Goal: Task Accomplishment & Management: Manage account settings

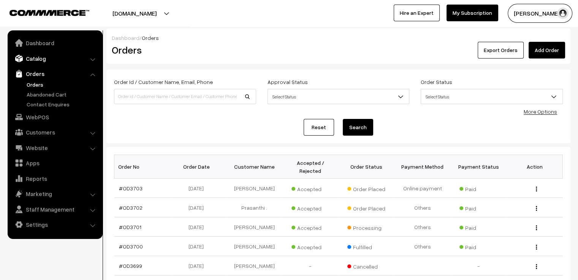
click at [52, 61] on link "Catalog" at bounding box center [55, 59] width 90 height 14
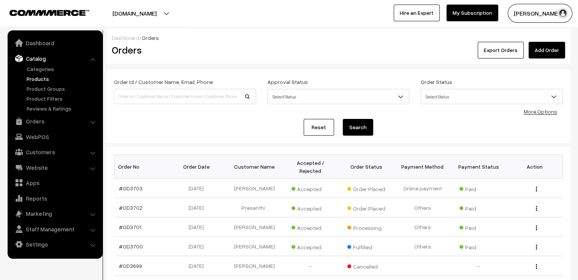
click at [28, 80] on link "Products" at bounding box center [62, 79] width 75 height 8
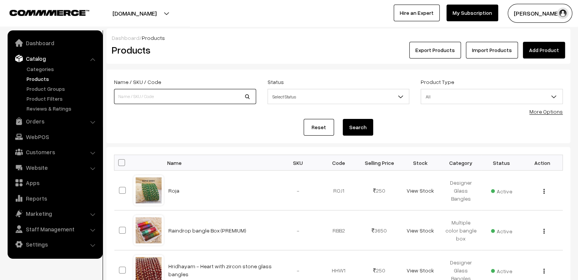
click at [188, 100] on input at bounding box center [185, 96] width 142 height 15
type input "ami"
click at [343, 119] on button "Search" at bounding box center [358, 127] width 30 height 17
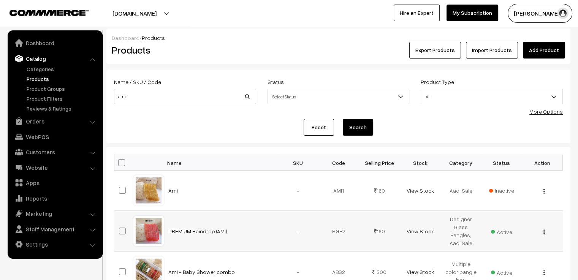
click at [143, 237] on div at bounding box center [148, 231] width 29 height 29
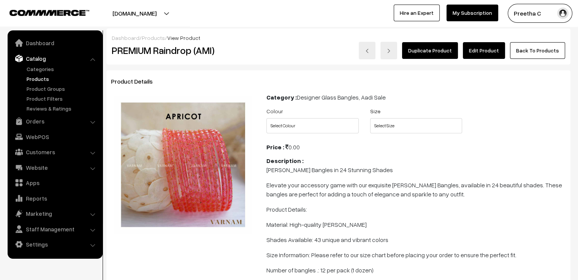
click at [497, 48] on link "Edit Product" at bounding box center [484, 50] width 42 height 17
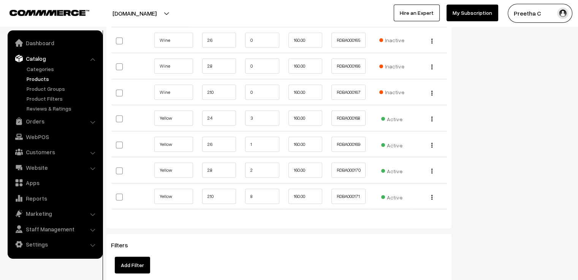
scroll to position [4978, 0]
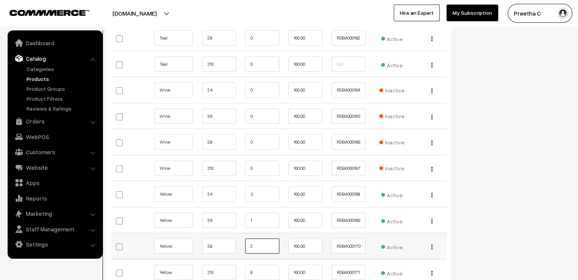
click at [269, 239] on input "2" at bounding box center [262, 246] width 34 height 15
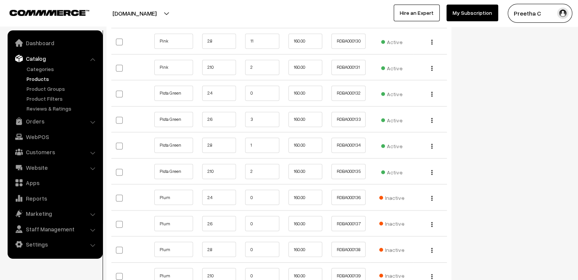
scroll to position [4028, 0]
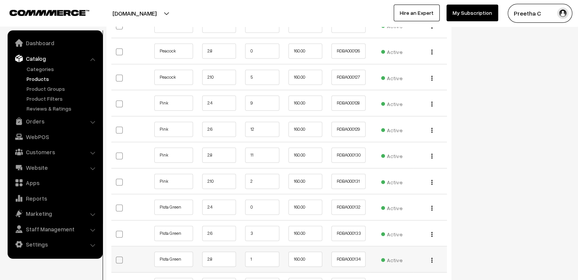
type input "1"
click at [257, 252] on input "1" at bounding box center [262, 259] width 34 height 15
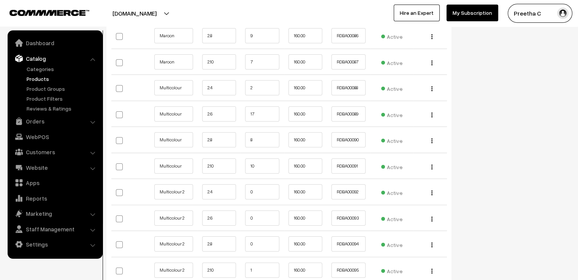
scroll to position [2926, 0]
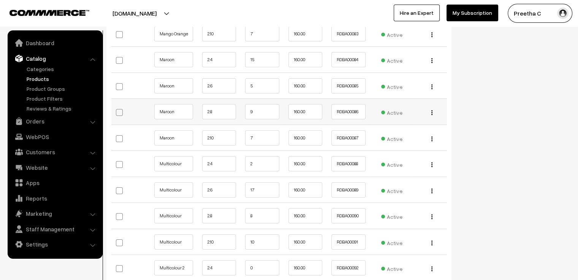
type input "0"
click at [266, 105] on input "9" at bounding box center [262, 111] width 34 height 15
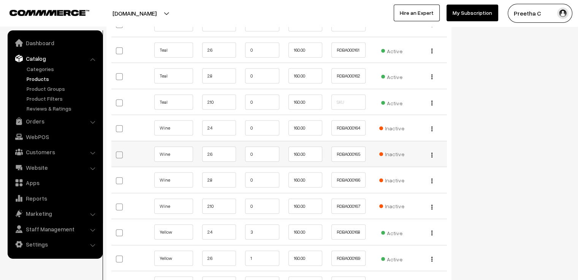
scroll to position [4978, 0]
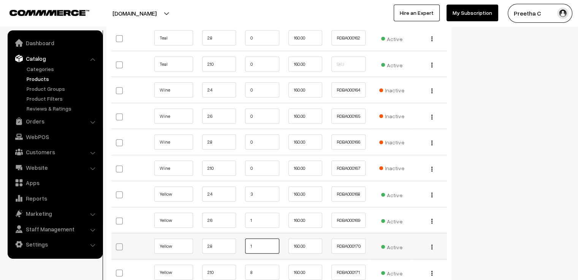
click at [260, 239] on input "1" at bounding box center [262, 246] width 34 height 15
type input "0"
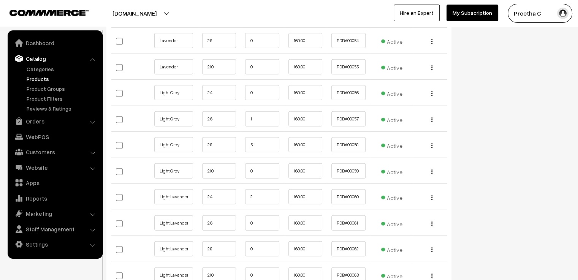
scroll to position [2012, 0]
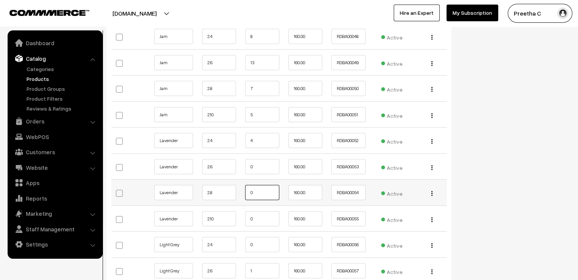
click at [272, 190] on input "0" at bounding box center [262, 192] width 34 height 15
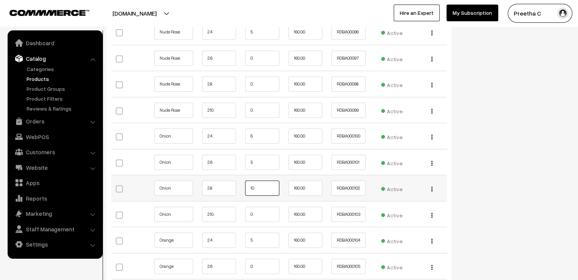
click at [259, 181] on input "10" at bounding box center [262, 188] width 34 height 15
type input "1"
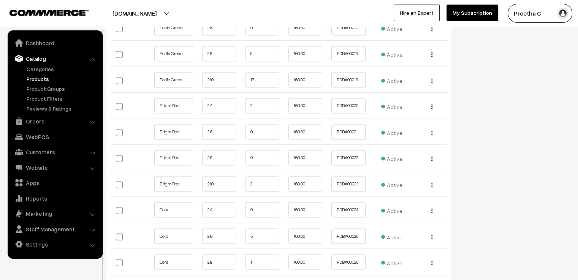
scroll to position [1100, 0]
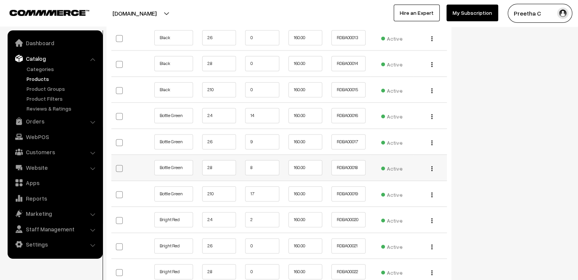
type input "9"
click at [260, 164] on input "8" at bounding box center [262, 167] width 34 height 15
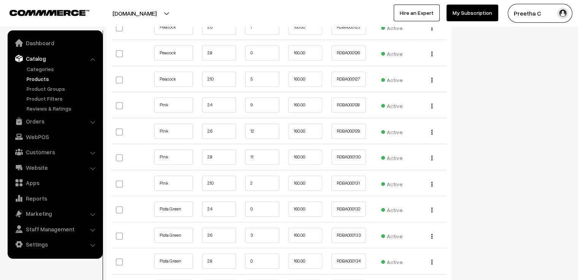
scroll to position [3912, 0]
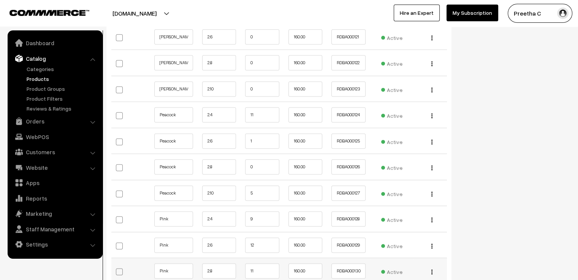
type input "7"
click at [255, 263] on input "11" at bounding box center [262, 270] width 34 height 15
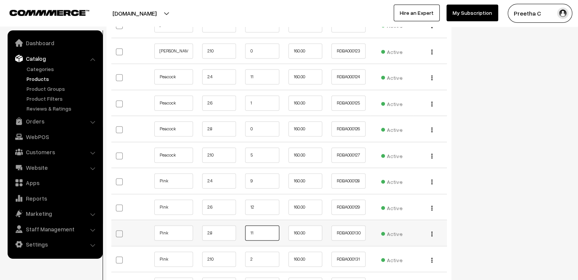
scroll to position [3988, 0]
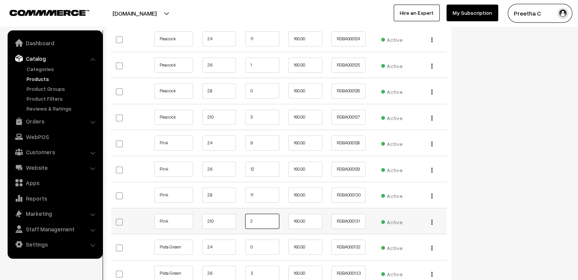
click at [265, 217] on input "2" at bounding box center [262, 221] width 34 height 15
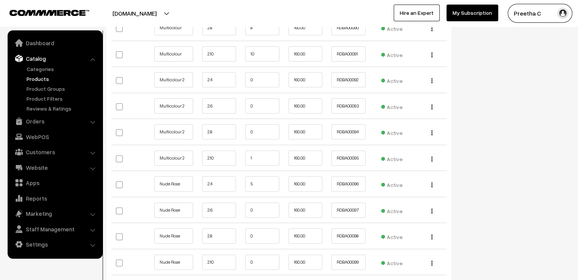
scroll to position [3000, 0]
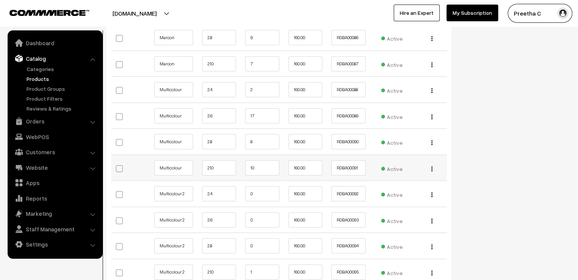
type input "1"
click at [263, 160] on input "10" at bounding box center [262, 167] width 34 height 15
type input "1"
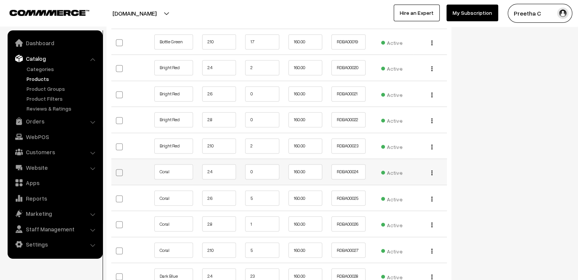
scroll to position [1138, 0]
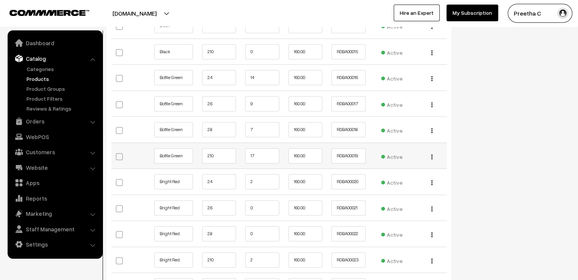
type input "9"
click at [262, 150] on input "17" at bounding box center [262, 155] width 34 height 15
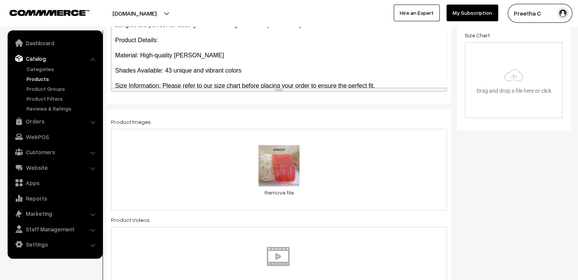
scroll to position [0, 0]
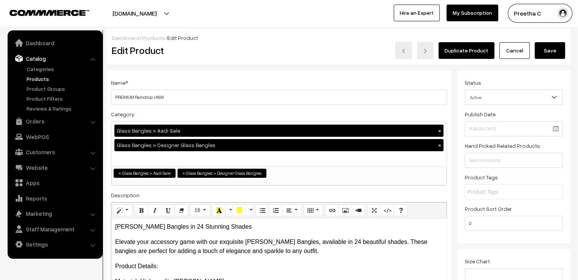
type input "16"
click at [545, 54] on button "Save" at bounding box center [550, 50] width 30 height 17
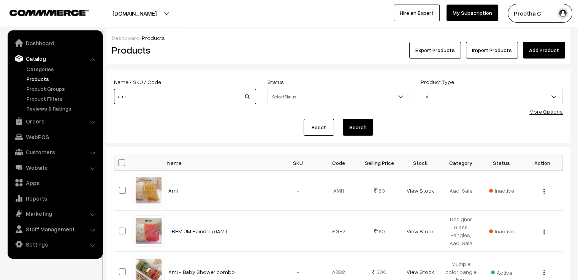
click at [156, 101] on input "ami" at bounding box center [185, 96] width 142 height 15
type input "a"
type input "p"
type input "roodolf"
click at [343, 119] on button "Search" at bounding box center [358, 127] width 30 height 17
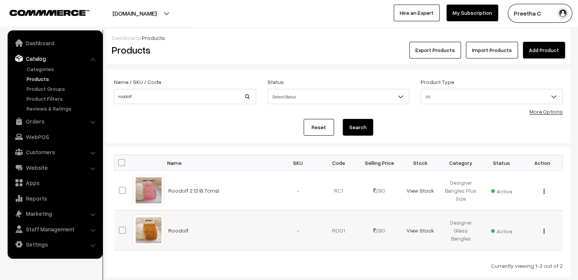
click at [141, 233] on div at bounding box center [148, 230] width 29 height 29
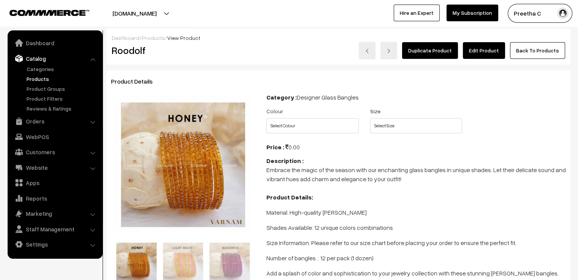
click at [490, 55] on link "Edit Product" at bounding box center [484, 50] width 42 height 17
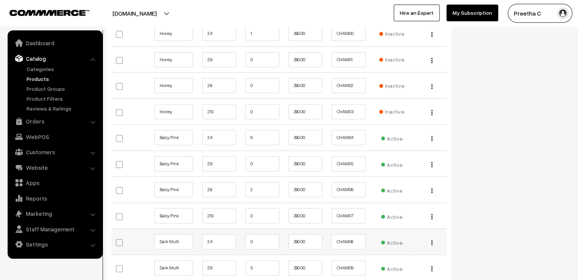
scroll to position [912, 0]
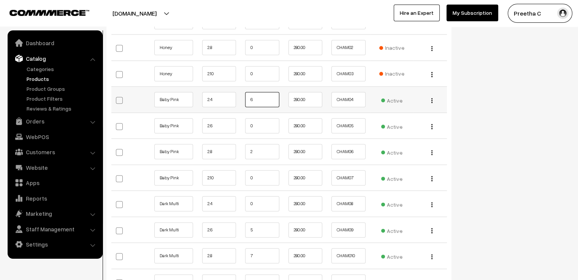
click at [272, 92] on input "6" at bounding box center [262, 99] width 34 height 15
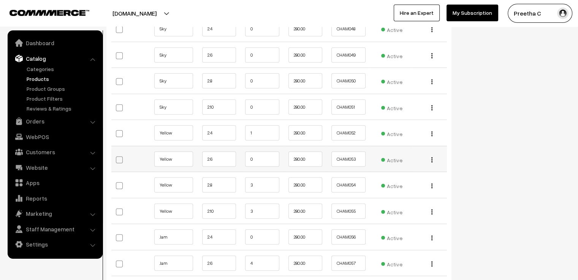
scroll to position [2014, 0]
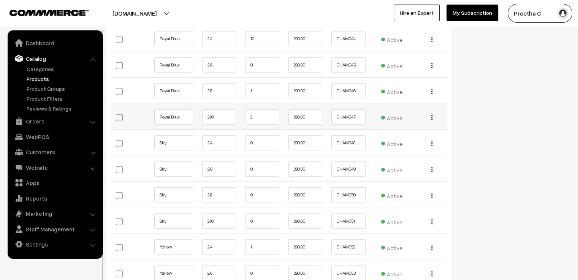
type input "5"
click at [257, 109] on input "2" at bounding box center [262, 116] width 34 height 15
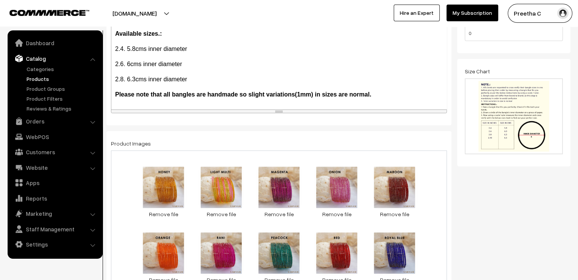
scroll to position [0, 0]
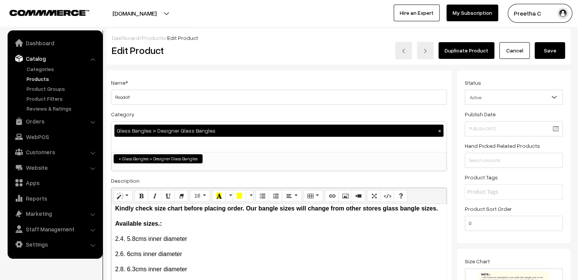
type input "1"
click at [557, 54] on button "Save" at bounding box center [550, 50] width 30 height 17
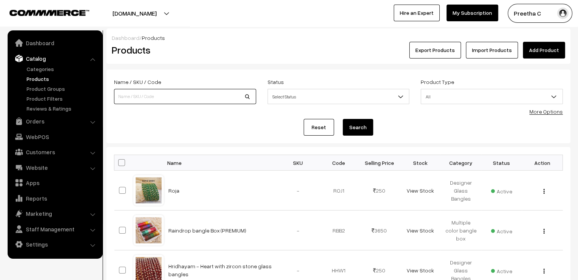
click at [138, 98] on input at bounding box center [185, 96] width 142 height 15
type input "vandhana"
click at [343, 119] on button "Search" at bounding box center [358, 127] width 30 height 17
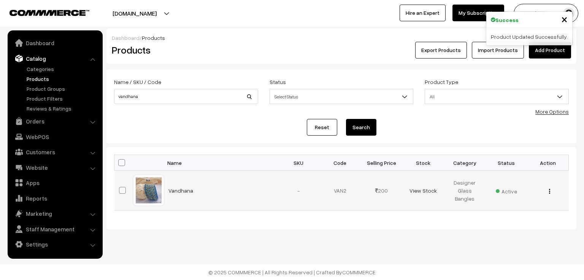
click at [136, 187] on div at bounding box center [148, 190] width 29 height 29
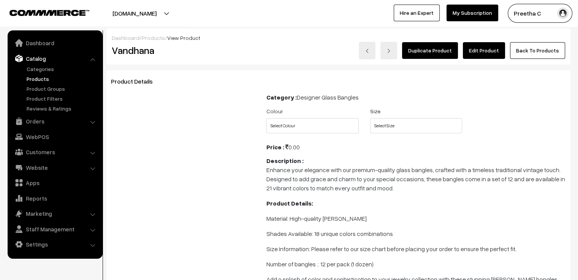
click at [479, 55] on link "Edit Product" at bounding box center [484, 50] width 42 height 17
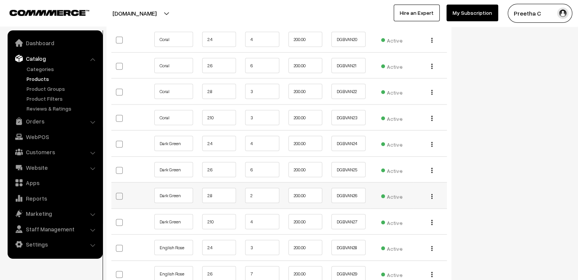
scroll to position [1406, 0]
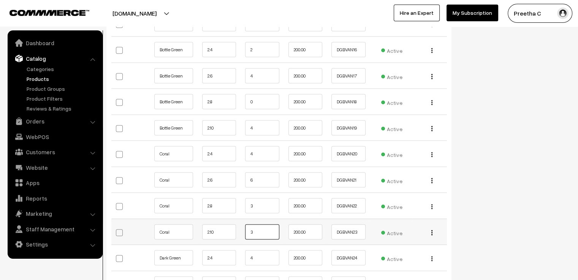
click at [257, 224] on input "3" at bounding box center [262, 231] width 34 height 15
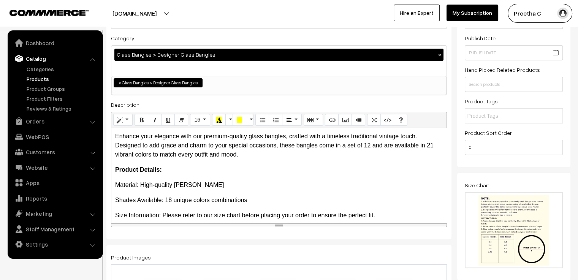
scroll to position [0, 0]
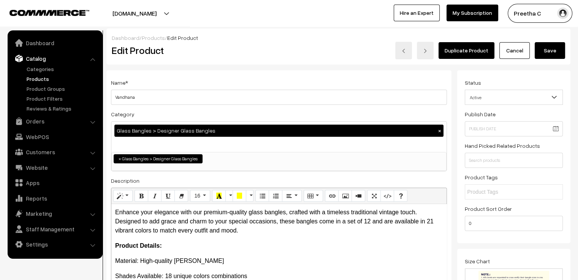
type input "2"
click at [542, 45] on button "Save" at bounding box center [550, 50] width 30 height 17
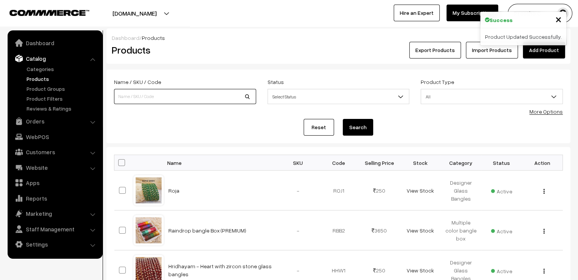
click at [215, 100] on input at bounding box center [185, 96] width 142 height 15
type input "k"
type input "krithi"
click at [343, 119] on button "Search" at bounding box center [358, 127] width 30 height 17
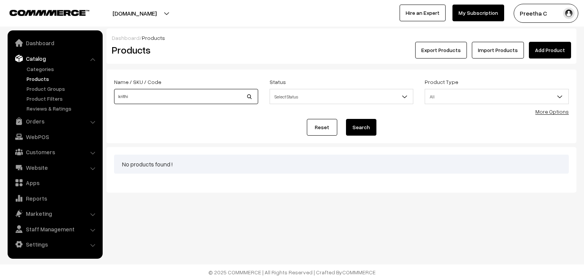
click at [215, 100] on input "krithi" at bounding box center [186, 96] width 144 height 15
type input "k"
type input "smirti"
click at [346, 119] on button "Search" at bounding box center [361, 127] width 30 height 17
click at [189, 90] on input "[PERSON_NAME]" at bounding box center [186, 96] width 144 height 15
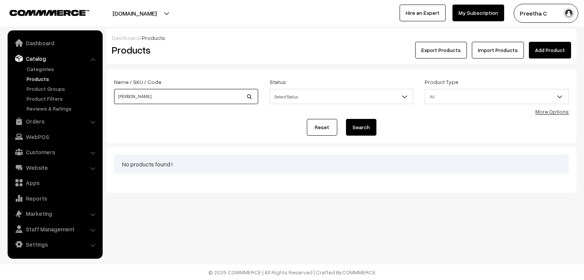
click at [346, 119] on button "Search" at bounding box center [361, 127] width 30 height 17
click at [189, 90] on input "smirti" at bounding box center [186, 96] width 144 height 15
click at [189, 92] on input "smirti" at bounding box center [186, 96] width 144 height 15
type input "simri"
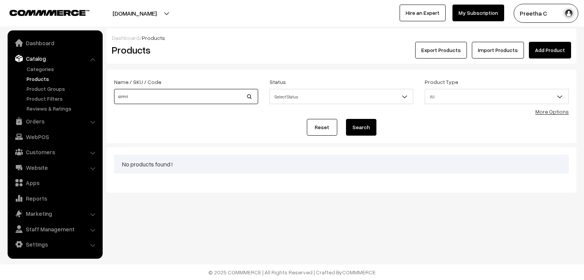
click at [346, 119] on button "Search" at bounding box center [361, 127] width 30 height 17
click at [189, 92] on input "simri" at bounding box center [186, 96] width 144 height 15
type input "s"
click at [119, 101] on input at bounding box center [186, 96] width 144 height 15
type input "[PERSON_NAME]"
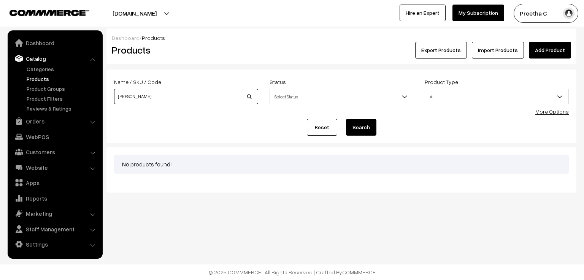
click at [346, 119] on button "Search" at bounding box center [361, 127] width 30 height 17
click at [312, 126] on link "Reset" at bounding box center [322, 127] width 30 height 17
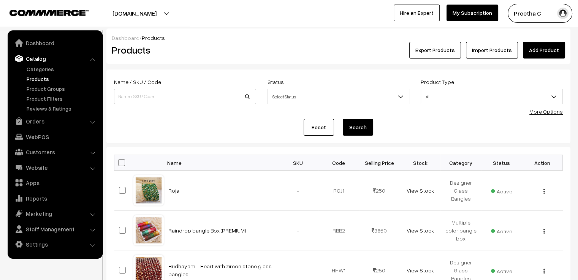
click at [181, 86] on div "Name / SKU / Code" at bounding box center [185, 90] width 142 height 27
click at [178, 100] on input at bounding box center [185, 96] width 142 height 15
type input "kirithi"
click at [343, 119] on button "Search" at bounding box center [358, 127] width 30 height 17
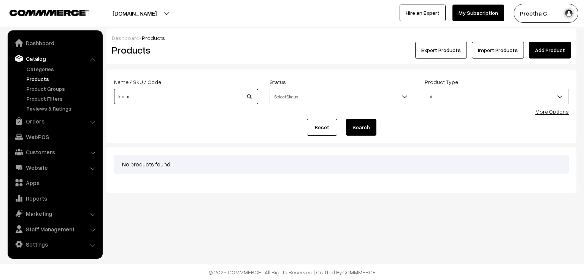
click at [167, 93] on input "kirithi" at bounding box center [186, 96] width 144 height 15
type input "k"
click at [131, 95] on input at bounding box center [186, 96] width 144 height 15
type input "Aaradhana"
click at [346, 119] on button "Search" at bounding box center [361, 127] width 30 height 17
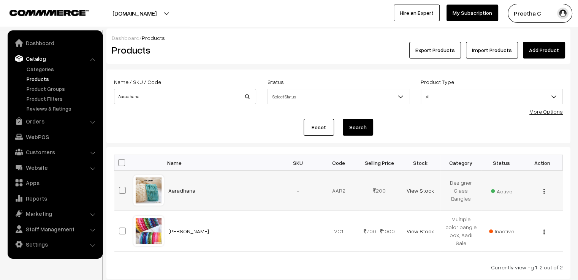
click at [141, 184] on div at bounding box center [148, 190] width 29 height 29
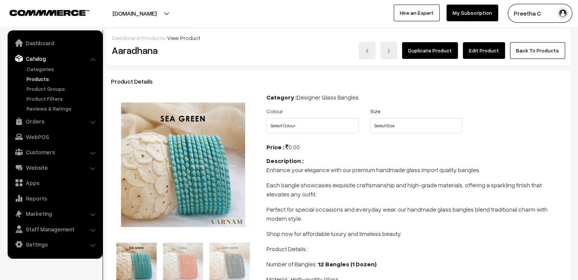
click at [486, 51] on link "Edit Product" at bounding box center [484, 50] width 42 height 17
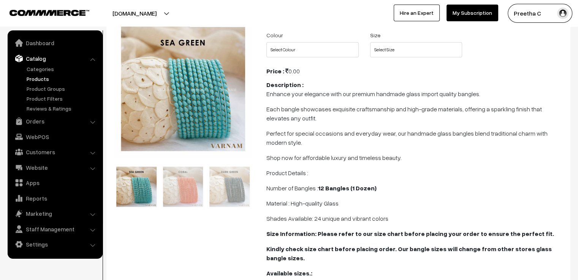
scroll to position [114, 0]
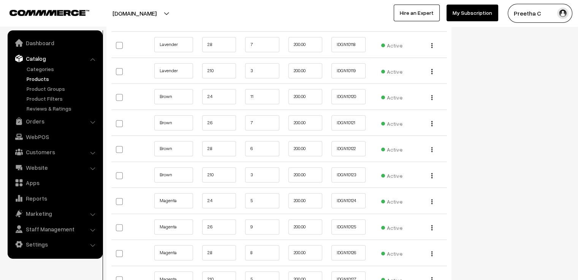
scroll to position [4218, 0]
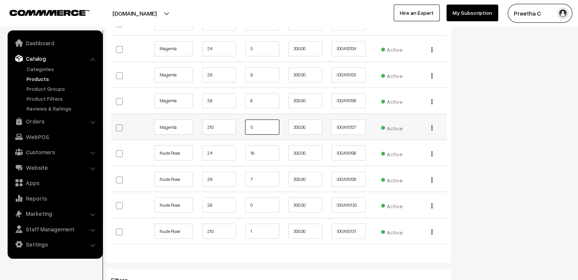
click at [257, 119] on input "5" at bounding box center [262, 126] width 34 height 15
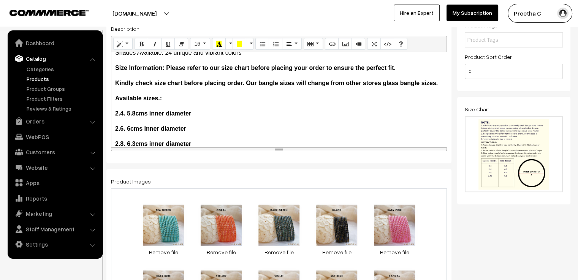
scroll to position [0, 0]
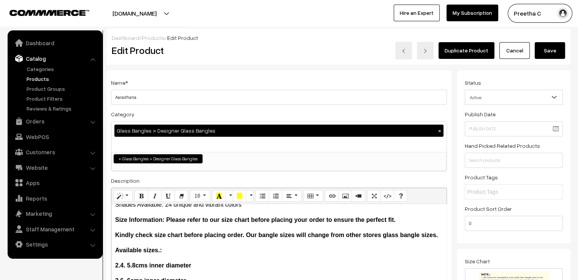
type input "4"
click at [536, 44] on button "Save" at bounding box center [550, 50] width 30 height 17
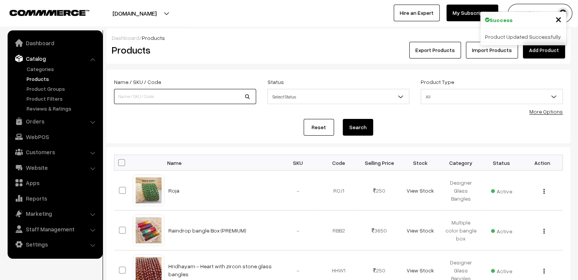
click at [140, 103] on input at bounding box center [185, 96] width 142 height 15
type input "viha"
click at [343, 119] on button "Search" at bounding box center [358, 127] width 30 height 17
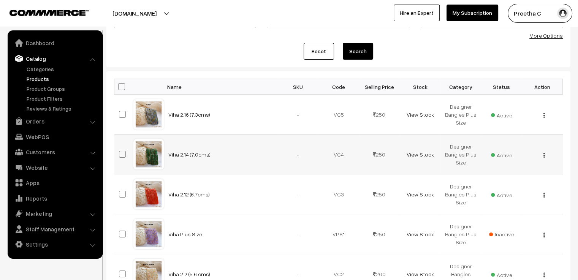
scroll to position [152, 0]
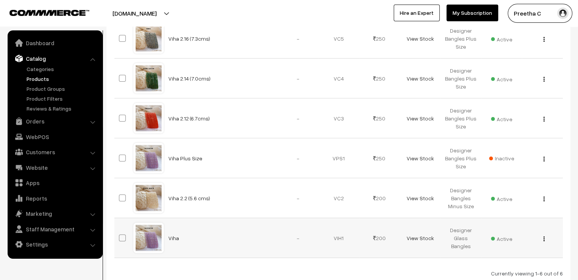
click at [156, 239] on div at bounding box center [148, 237] width 29 height 29
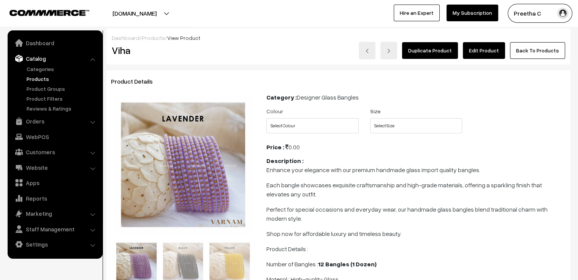
click at [472, 53] on link "Edit Product" at bounding box center [484, 50] width 42 height 17
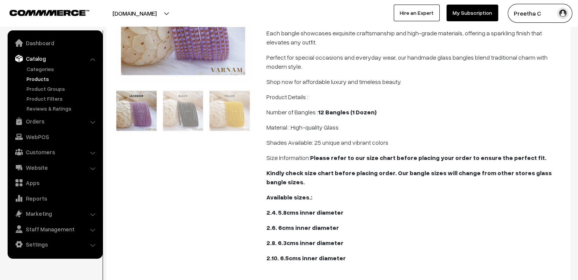
scroll to position [266, 0]
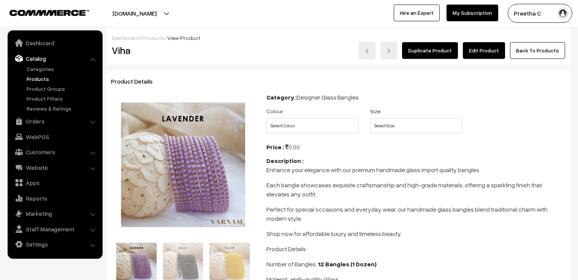
scroll to position [266, 0]
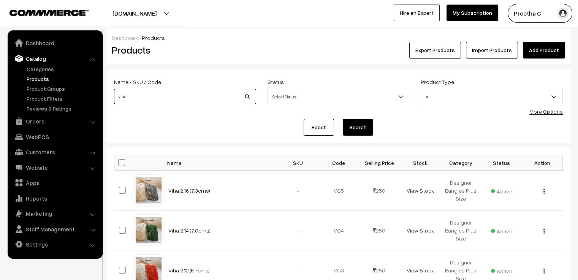
click at [185, 91] on input "viha" at bounding box center [185, 96] width 142 height 15
type input "v"
click at [185, 88] on div "Name / SKU / Code subtle" at bounding box center [185, 90] width 142 height 27
drag, startPoint x: 185, startPoint y: 88, endPoint x: 177, endPoint y: 113, distance: 26.1
click at [184, 88] on div "Name / SKU / Code subtle" at bounding box center [185, 90] width 142 height 27
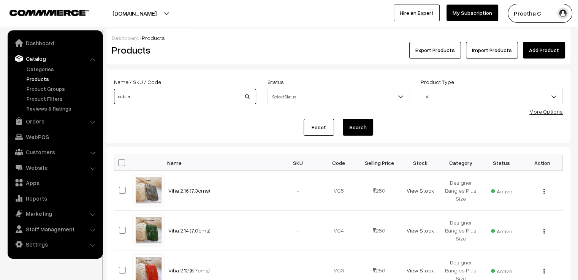
click at [184, 98] on input "subtle" at bounding box center [185, 96] width 142 height 15
type input "subtle sunrise"
click at [347, 123] on button "Search" at bounding box center [358, 127] width 30 height 17
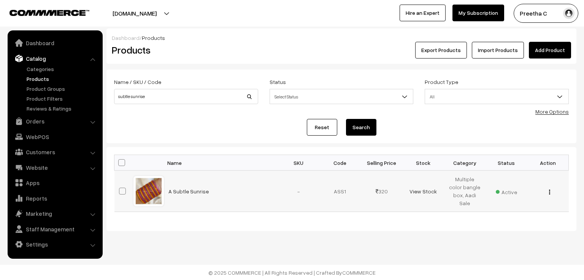
click at [152, 180] on div at bounding box center [148, 191] width 29 height 29
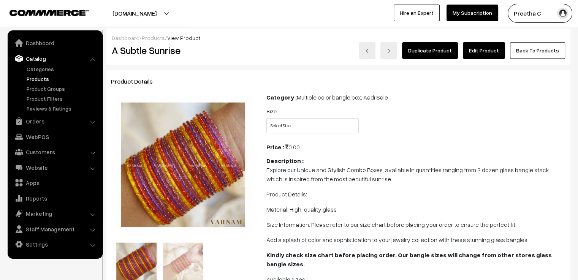
click at [496, 52] on link "Edit Product" at bounding box center [484, 50] width 42 height 17
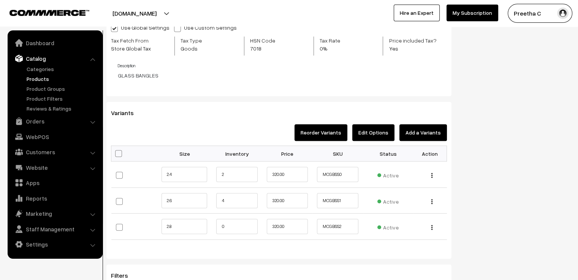
scroll to position [722, 0]
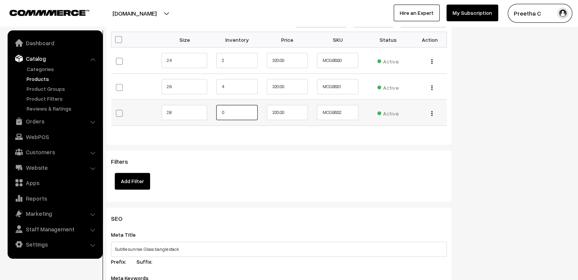
click at [236, 112] on input "0" at bounding box center [236, 112] width 41 height 15
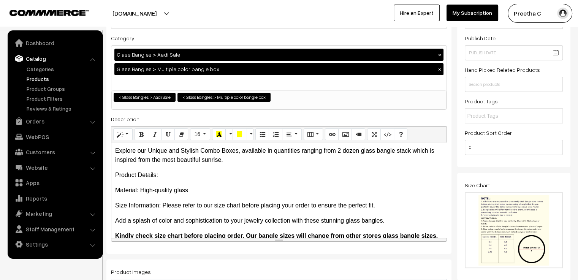
scroll to position [0, 0]
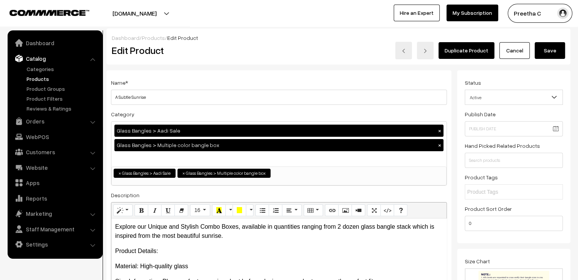
type input "1"
click at [545, 48] on button "Save" at bounding box center [550, 50] width 30 height 17
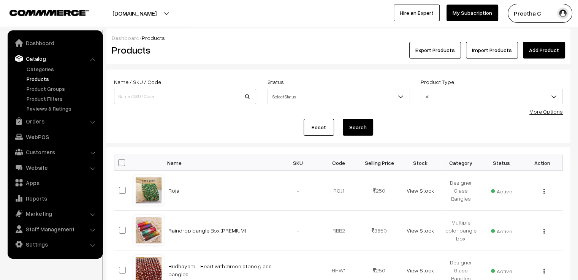
scroll to position [38, 0]
click at [74, 244] on link "Settings" at bounding box center [55, 245] width 90 height 14
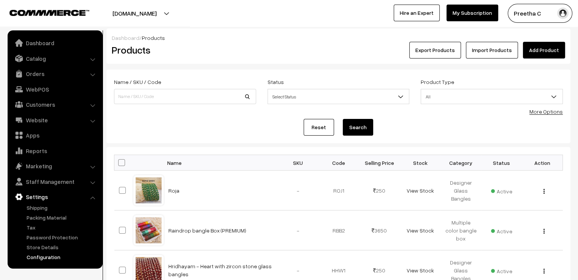
click at [69, 257] on link "Configuration" at bounding box center [62, 257] width 75 height 8
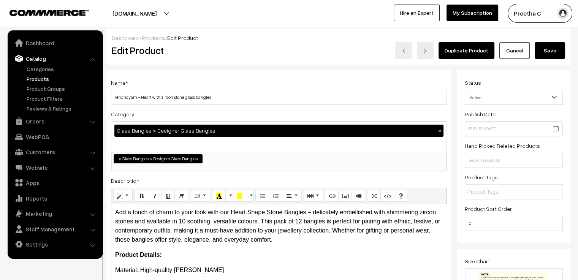
click at [517, 52] on link "Cancel" at bounding box center [514, 50] width 30 height 17
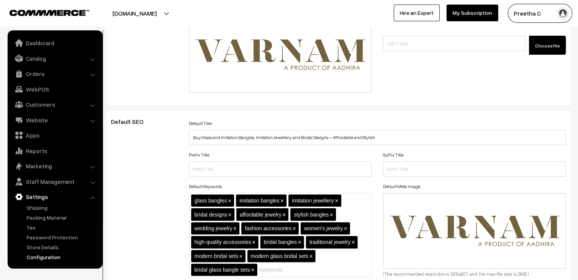
scroll to position [190, 0]
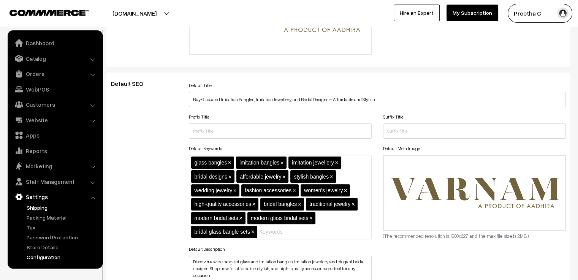
click at [42, 208] on link "Shipping" at bounding box center [62, 208] width 75 height 8
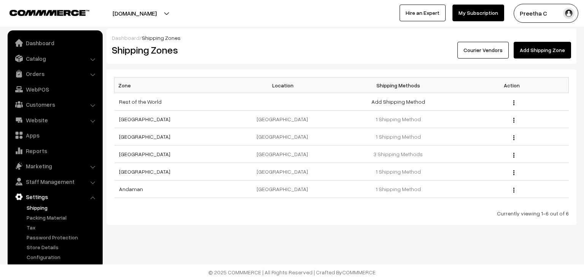
click at [486, 51] on link "Courier Vendors" at bounding box center [482, 50] width 51 height 17
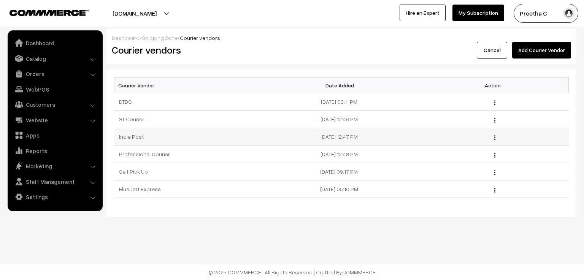
click at [495, 135] on button "button" at bounding box center [495, 138] width 2 height 6
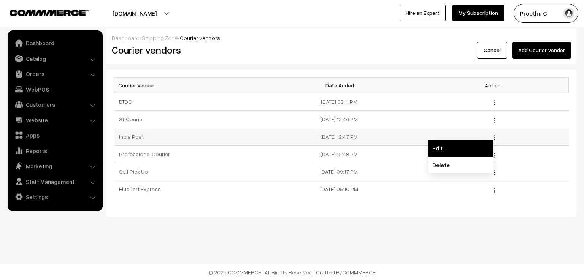
click at [482, 149] on link "Edit" at bounding box center [460, 148] width 65 height 17
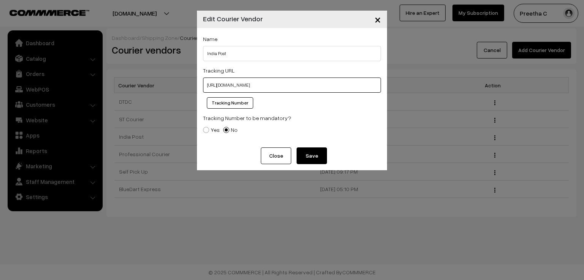
drag, startPoint x: 374, startPoint y: 84, endPoint x: 145, endPoint y: 84, distance: 228.8
click at [145, 84] on div "× Edit Courier Vendor Name India Post Tracking URL https://www.indiapost.gov.in…" at bounding box center [292, 140] width 584 height 280
paste input "text"
type input "https://www.indiapost.gov.in/"
click at [354, 141] on div "Name India Post Tracking URL https://www.indiapost.gov.in/ Tracking Number Trac…" at bounding box center [292, 87] width 190 height 119
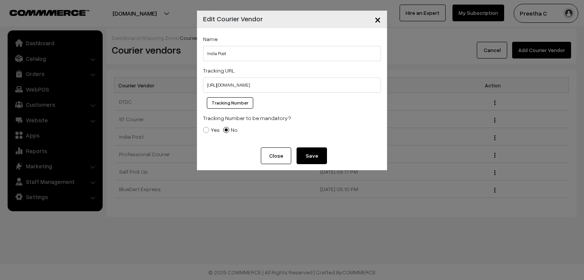
click at [312, 155] on button "Save" at bounding box center [311, 155] width 30 height 17
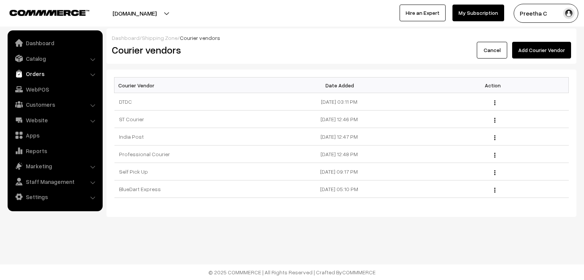
click at [58, 72] on link "Orders" at bounding box center [55, 74] width 90 height 14
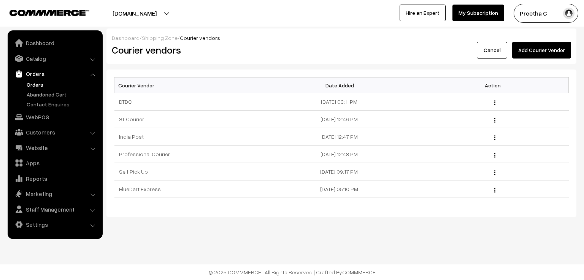
click at [27, 87] on link "Orders" at bounding box center [62, 85] width 75 height 8
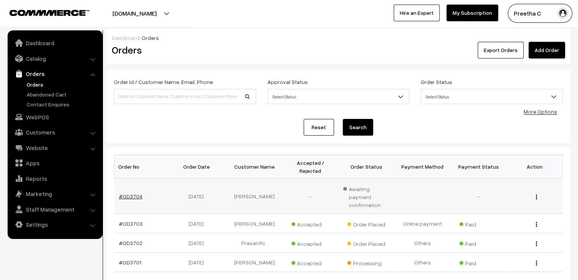
click at [136, 193] on link "#OD3704" at bounding box center [131, 196] width 24 height 6
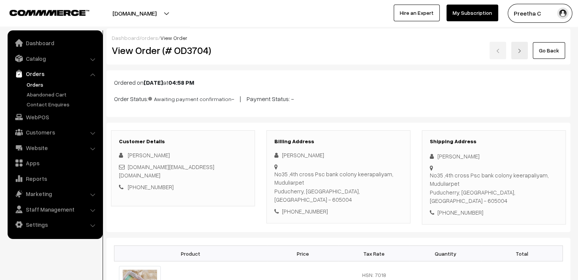
click at [544, 54] on link "Go Back" at bounding box center [549, 50] width 32 height 17
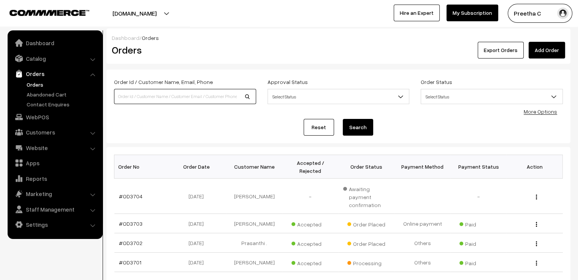
click at [176, 100] on input at bounding box center [185, 96] width 142 height 15
click at [120, 97] on input "3686" at bounding box center [185, 96] width 142 height 15
click at [117, 98] on input "3686" at bounding box center [185, 96] width 142 height 15
type input "OD3686"
click at [343, 119] on button "Search" at bounding box center [358, 127] width 30 height 17
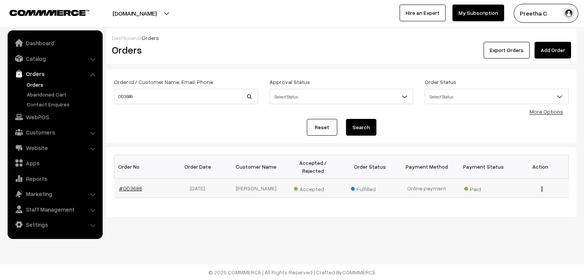
click at [133, 185] on link "#OD3686" at bounding box center [130, 188] width 23 height 6
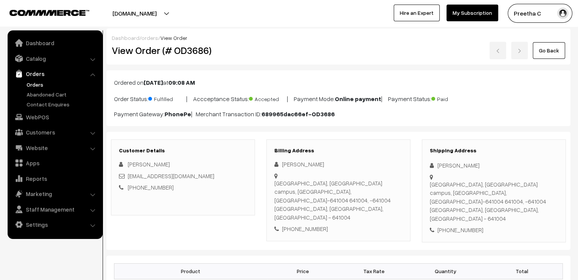
drag, startPoint x: 157, startPoint y: 82, endPoint x: 236, endPoint y: 89, distance: 78.6
click at [236, 89] on div "Ordered on Aug 11, 2025 at 09:08 AM Order Status: Fulfilled | Accceptance Statu…" at bounding box center [338, 98] width 464 height 56
click at [233, 86] on p "Ordered on Aug 11, 2025 at 09:08 AM" at bounding box center [338, 82] width 449 height 9
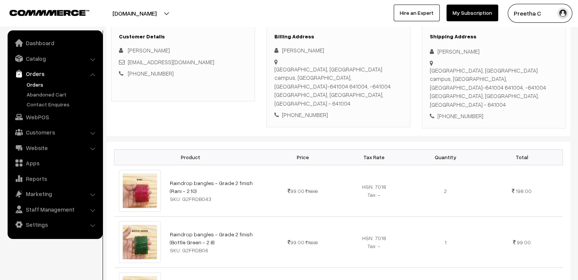
scroll to position [76, 0]
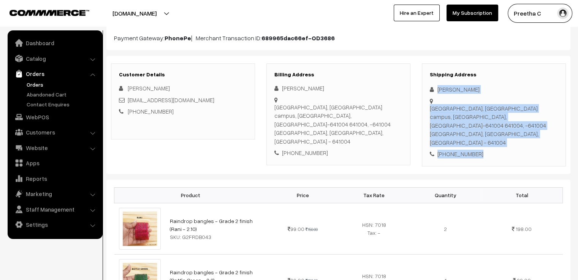
drag, startPoint x: 489, startPoint y: 148, endPoint x: 434, endPoint y: 89, distance: 80.9
click at [434, 89] on div "Shipping Address Selvi SivaKumar PSG Polytechnic College, PSG college of techno…" at bounding box center [494, 114] width 144 height 103
copy div "Selvi SivaKumar PSG Polytechnic College, PSG college of technology campus, Peel…"
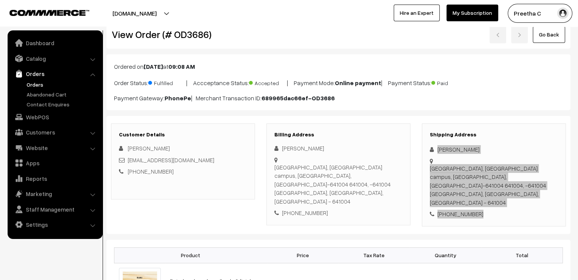
scroll to position [0, 0]
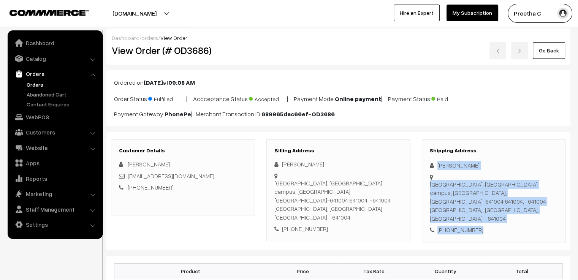
click at [546, 54] on link "Go Back" at bounding box center [549, 50] width 32 height 17
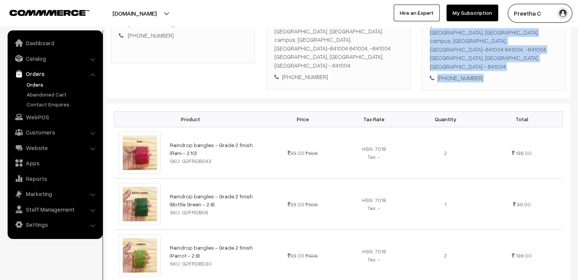
scroll to position [190, 0]
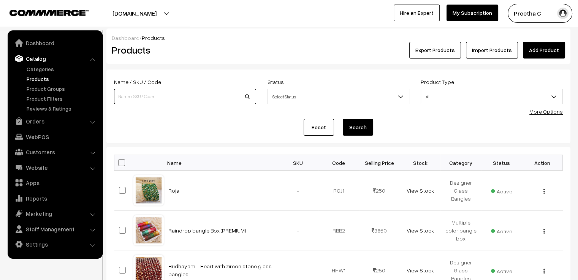
click at [175, 99] on input at bounding box center [185, 96] width 142 height 15
type input "AMI"
click at [343, 119] on button "Search" at bounding box center [358, 127] width 30 height 17
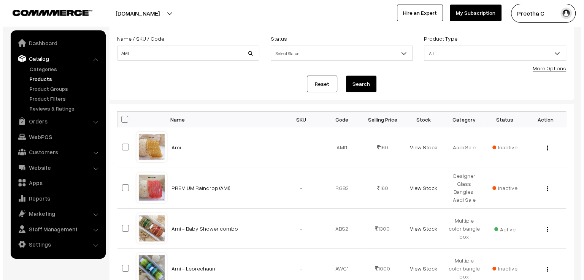
scroll to position [119, 0]
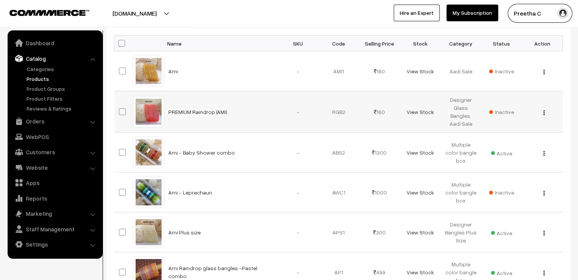
click at [120, 110] on span at bounding box center [122, 111] width 7 height 7
click at [120, 109] on input "checkbox" at bounding box center [117, 107] width 5 height 5
checkbox input "true"
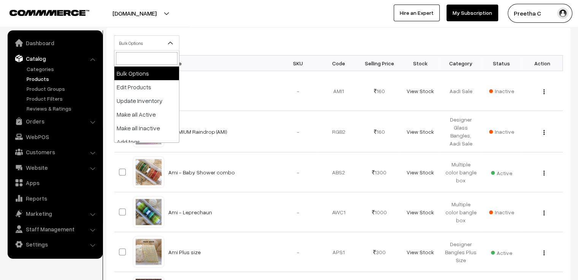
click at [138, 44] on span "Bulk Options" at bounding box center [146, 42] width 65 height 13
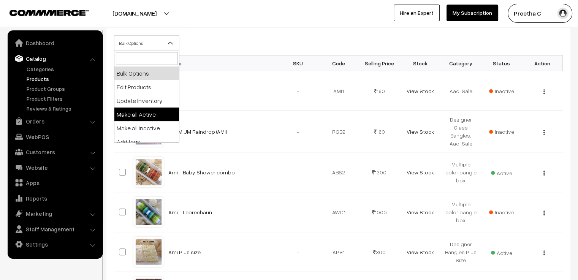
select select "active"
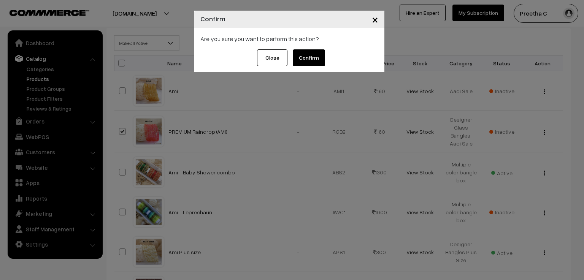
click at [306, 61] on button "Confirm" at bounding box center [309, 57] width 32 height 17
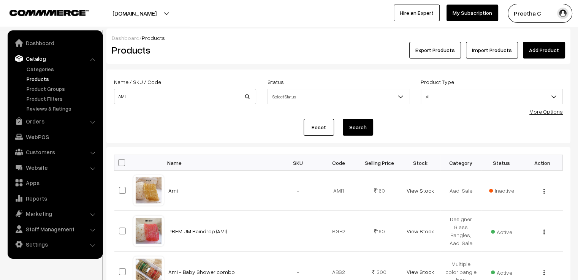
scroll to position [76, 0]
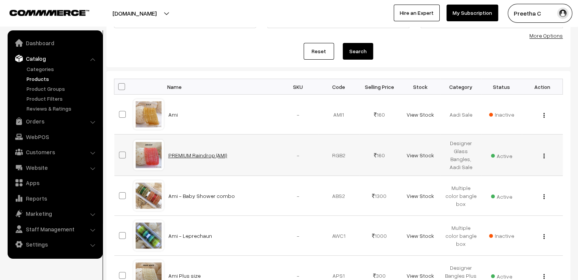
click at [192, 155] on link "PREMIUM Raindrop (AMI)" at bounding box center [197, 155] width 59 height 6
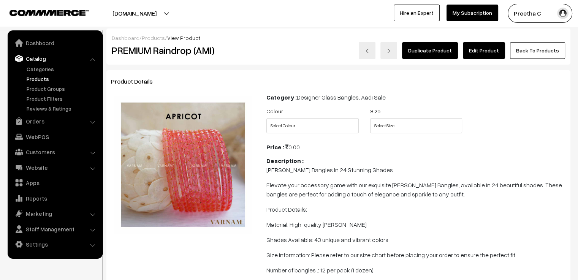
click at [491, 52] on link "Edit Product" at bounding box center [484, 50] width 42 height 17
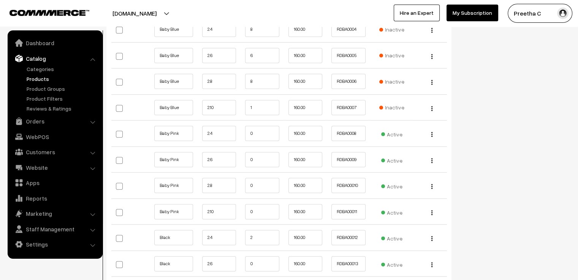
scroll to position [950, 0]
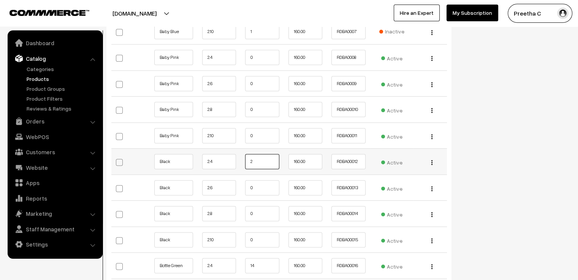
drag, startPoint x: 266, startPoint y: 163, endPoint x: 245, endPoint y: 165, distance: 21.7
click at [245, 165] on td "2" at bounding box center [262, 162] width 43 height 26
type input "0"
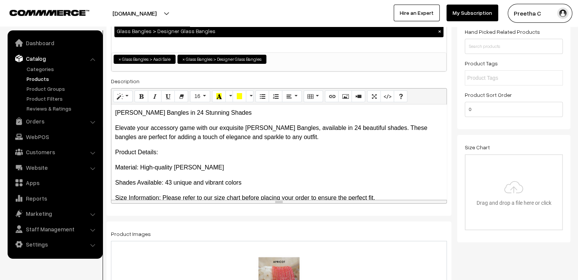
scroll to position [0, 0]
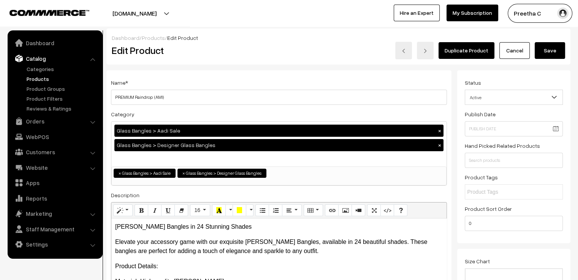
click at [549, 52] on button "Save" at bounding box center [550, 50] width 30 height 17
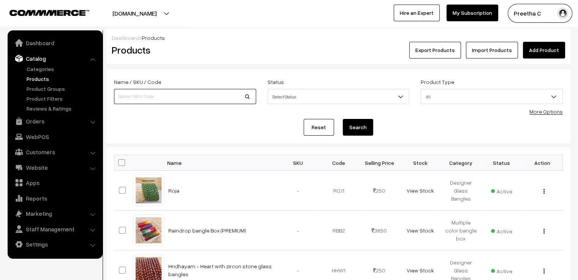
click at [174, 101] on input at bounding box center [185, 96] width 142 height 15
type input "rain"
click at [343, 119] on button "Search" at bounding box center [358, 127] width 30 height 17
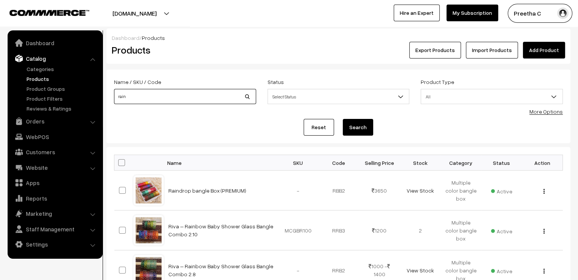
drag, startPoint x: 148, startPoint y: 102, endPoint x: 111, endPoint y: 104, distance: 37.7
click at [111, 104] on div "Name / SKU / Code rain" at bounding box center [185, 93] width 154 height 32
type input "ami"
click at [343, 119] on button "Search" at bounding box center [358, 127] width 30 height 17
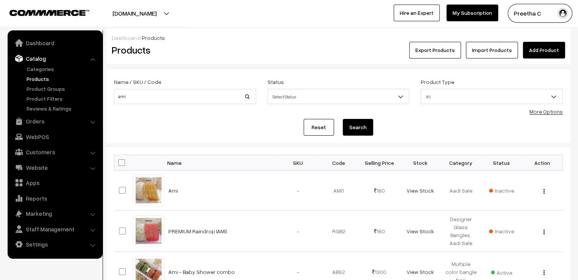
scroll to position [76, 0]
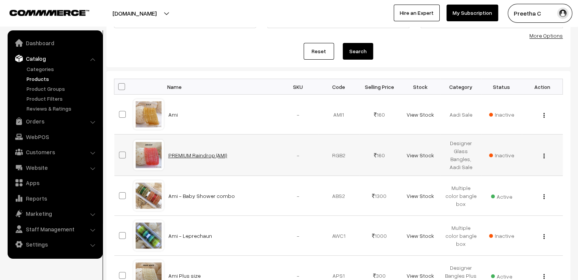
click at [198, 154] on link "PREMIUM Raindrop (AMI)" at bounding box center [197, 155] width 59 height 6
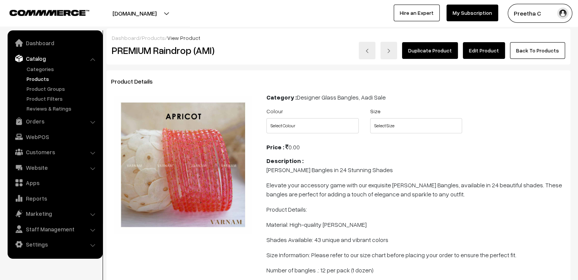
click at [486, 54] on link "Edit Product" at bounding box center [484, 50] width 42 height 17
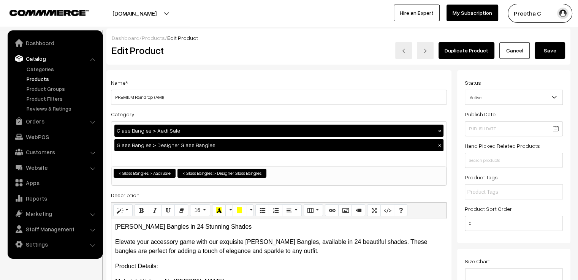
click at [511, 53] on link "Cancel" at bounding box center [514, 50] width 30 height 17
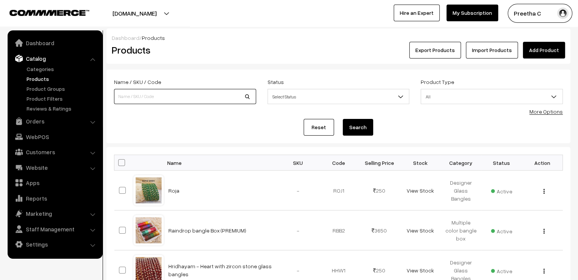
click at [157, 97] on input at bounding box center [185, 96] width 142 height 15
type input "ami"
click at [343, 119] on button "Search" at bounding box center [358, 127] width 30 height 17
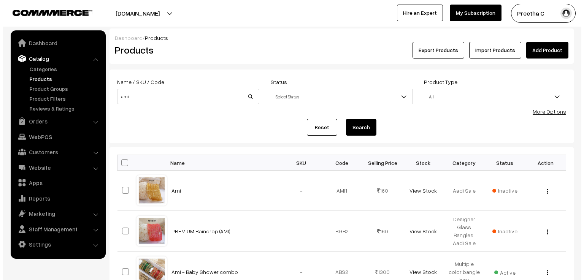
scroll to position [114, 0]
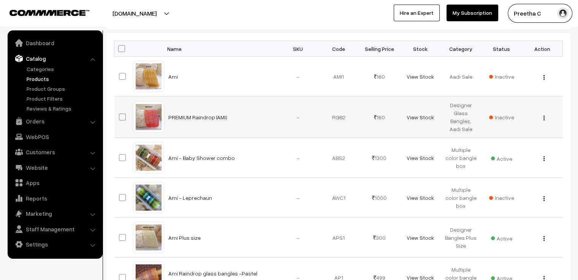
click at [120, 113] on label at bounding box center [123, 116] width 9 height 9
click at [120, 113] on input "checkbox" at bounding box center [117, 112] width 5 height 5
checkbox input "true"
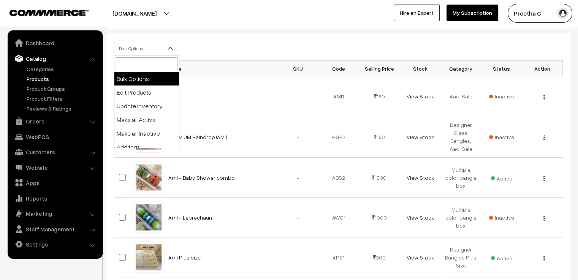
click at [152, 46] on span "Bulk Options" at bounding box center [146, 48] width 65 height 13
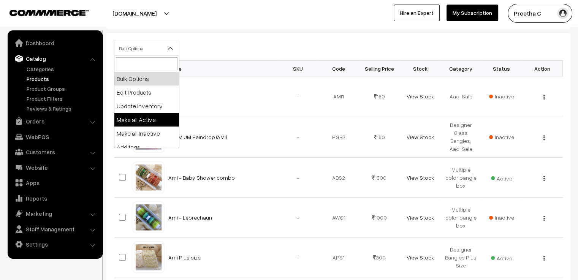
select select "active"
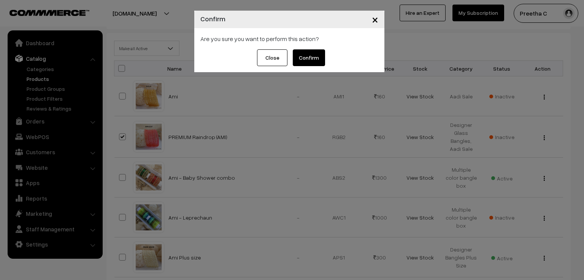
click at [311, 56] on button "Confirm" at bounding box center [309, 57] width 32 height 17
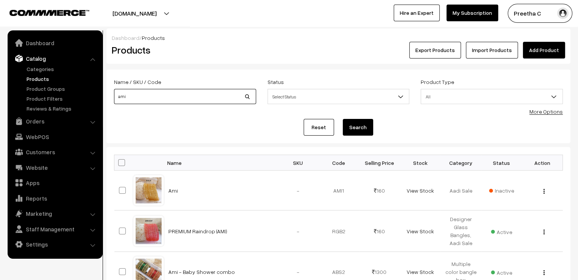
drag, startPoint x: 127, startPoint y: 95, endPoint x: 118, endPoint y: 95, distance: 9.1
click at [118, 95] on input "ami" at bounding box center [185, 96] width 142 height 15
click at [366, 128] on button "Search" at bounding box center [358, 127] width 30 height 17
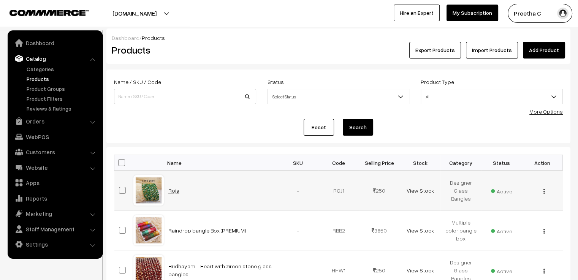
click at [176, 190] on link "Roja" at bounding box center [173, 190] width 11 height 6
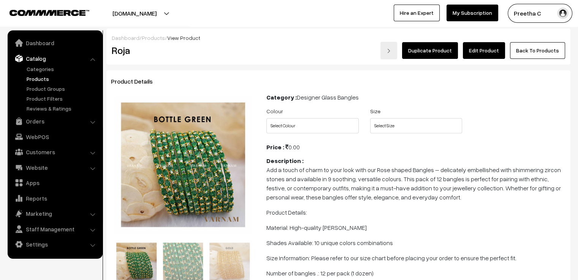
click at [488, 54] on link "Edit Product" at bounding box center [484, 50] width 42 height 17
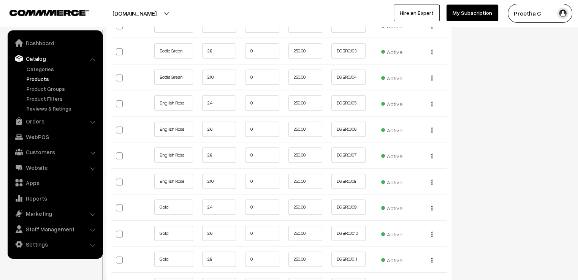
scroll to position [767, 0]
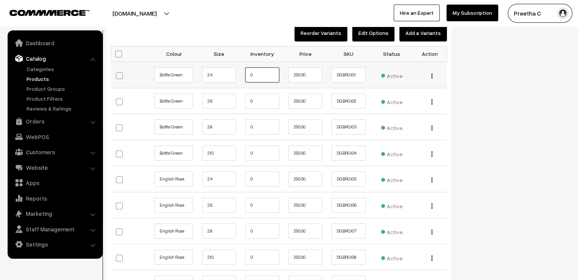
click at [251, 67] on input "0" at bounding box center [262, 74] width 34 height 15
type input "40"
click at [261, 93] on input "0" at bounding box center [262, 100] width 34 height 15
type input "6"
click at [255, 122] on input "0" at bounding box center [262, 126] width 34 height 15
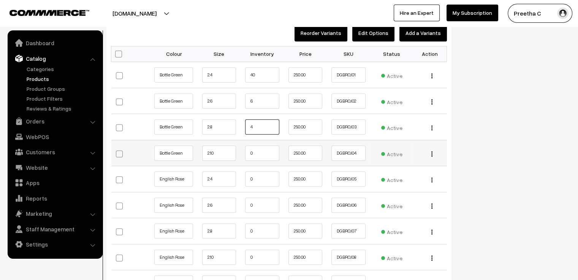
type input "4"
click at [258, 146] on input "0" at bounding box center [262, 153] width 34 height 15
type input "1"
click at [256, 172] on input "0" at bounding box center [262, 178] width 34 height 15
click at [264, 198] on input "0" at bounding box center [262, 205] width 34 height 15
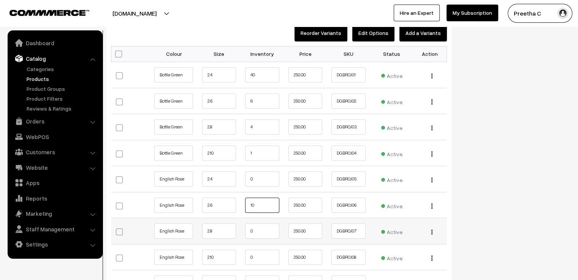
type input "10"
click at [264, 226] on input "0" at bounding box center [262, 230] width 34 height 15
type input "5"
click at [262, 250] on input "0" at bounding box center [262, 257] width 34 height 15
click at [262, 250] on input "5" at bounding box center [262, 257] width 34 height 15
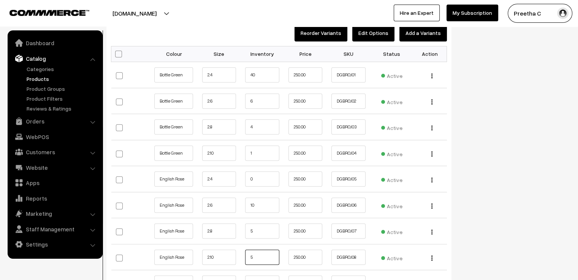
type input "5"
click at [516, 184] on div "Status Active Inactive Active Publish Date Product Type -- Select -- -- Select …" at bounding box center [516, 192] width 119 height 1778
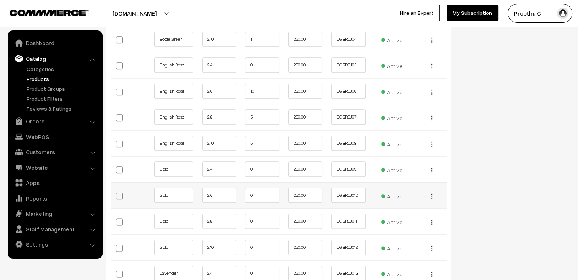
scroll to position [919, 0]
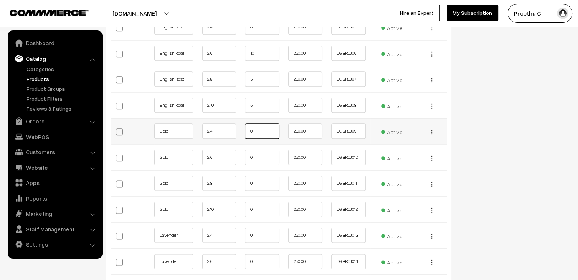
click at [263, 124] on input "0" at bounding box center [262, 131] width 34 height 15
type input "8"
click at [258, 150] on input "0" at bounding box center [262, 157] width 34 height 15
type input "3"
click at [259, 176] on input "0" at bounding box center [262, 183] width 34 height 15
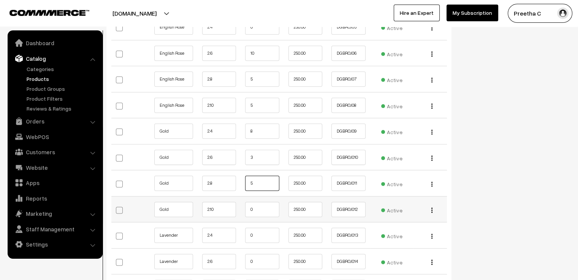
type input "5"
click at [259, 202] on input "0" at bounding box center [262, 209] width 34 height 15
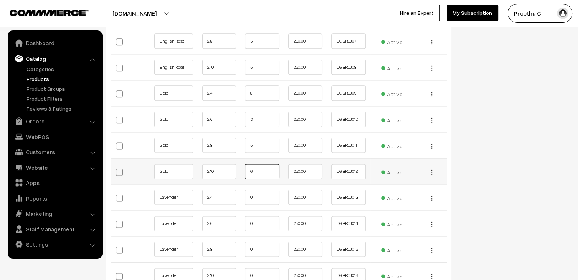
scroll to position [995, 0]
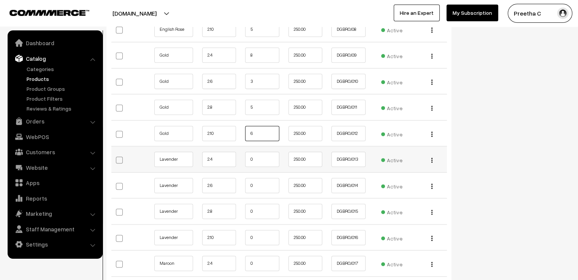
type input "6"
click at [266, 152] on input "0" at bounding box center [262, 159] width 34 height 15
type input "4"
click at [258, 178] on input "0" at bounding box center [262, 185] width 34 height 15
type input "6"
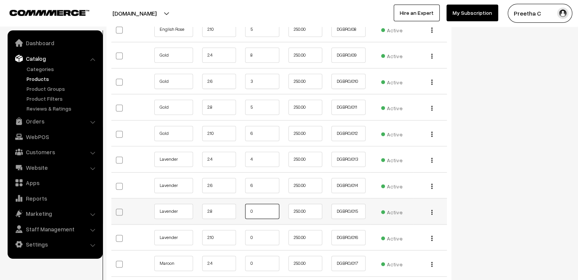
click at [255, 204] on input "0" at bounding box center [262, 211] width 34 height 15
type input "5"
click at [261, 230] on input "0" at bounding box center [262, 237] width 34 height 15
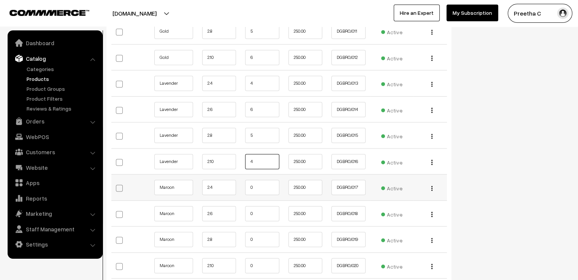
type input "4"
click at [266, 180] on input "0" at bounding box center [262, 187] width 34 height 15
type input "1"
click at [270, 206] on input "0" at bounding box center [262, 213] width 34 height 15
type input "9"
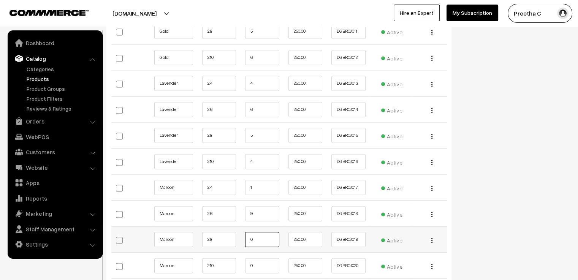
click at [261, 232] on input "0" at bounding box center [262, 239] width 34 height 15
type input "5"
click at [263, 258] on input "0" at bounding box center [262, 265] width 34 height 15
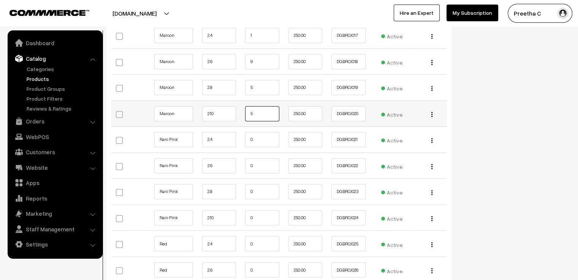
scroll to position [1261, 0]
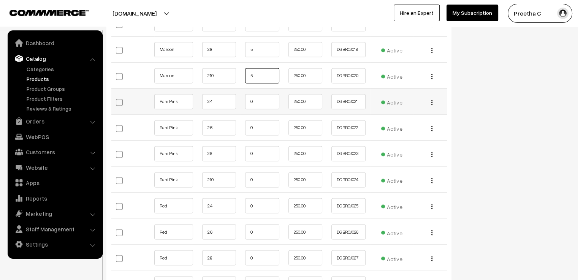
type input "5"
click at [261, 94] on input "0" at bounding box center [262, 101] width 34 height 15
type input "3"
click at [257, 120] on input "0" at bounding box center [262, 127] width 34 height 15
type input "7"
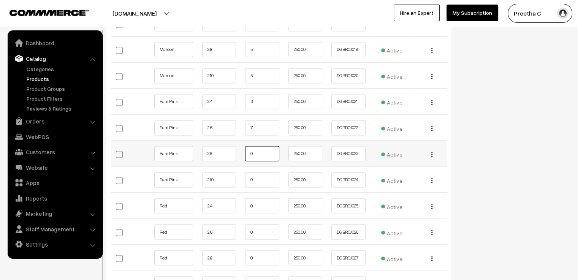
click at [257, 146] on input "0" at bounding box center [262, 153] width 34 height 15
type input "5"
click at [256, 172] on input "0" at bounding box center [262, 179] width 34 height 15
type input "1"
click at [263, 198] on input "0" at bounding box center [262, 205] width 34 height 15
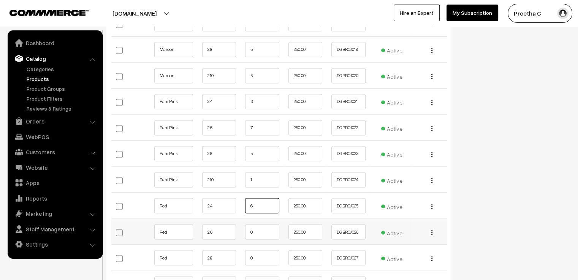
type input "6"
click at [260, 224] on input "0" at bounding box center [262, 231] width 34 height 15
type input "5"
click at [263, 250] on input "0" at bounding box center [262, 257] width 34 height 15
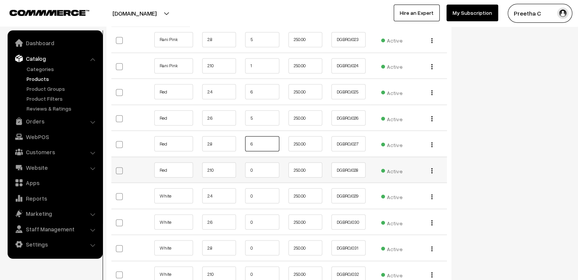
type input "6"
click at [258, 162] on input "0" at bounding box center [262, 169] width 34 height 15
type input "3"
click at [263, 190] on input "0" at bounding box center [262, 195] width 34 height 15
type input "4"
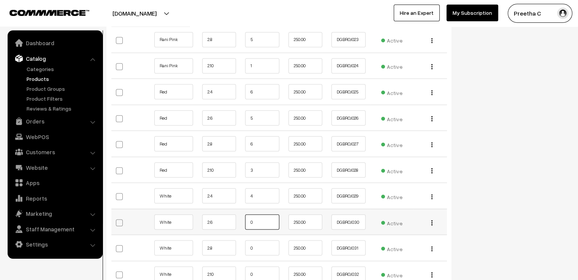
click at [261, 214] on input "0" at bounding box center [262, 221] width 34 height 15
type input "6"
click at [262, 240] on input "0" at bounding box center [262, 247] width 34 height 15
type input "5"
click at [264, 267] on input "0" at bounding box center [262, 273] width 34 height 15
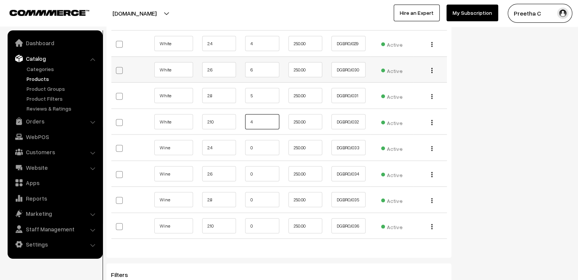
scroll to position [1565, 0]
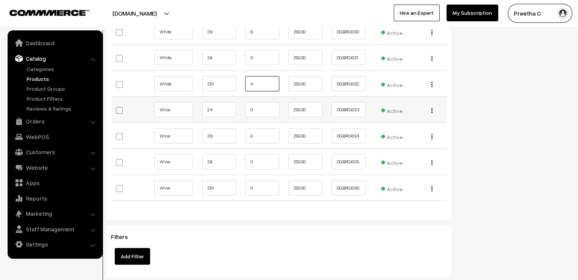
type input "4"
click at [264, 102] on input "0" at bounding box center [262, 109] width 34 height 15
type input "4"
click at [261, 128] on input "0" at bounding box center [262, 135] width 34 height 15
type input "5"
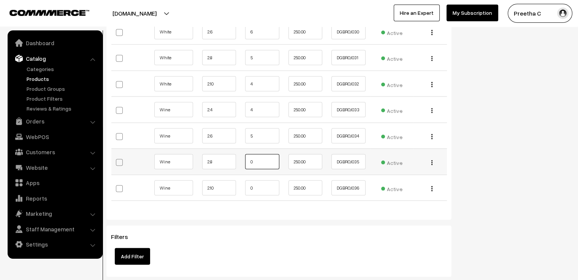
click at [261, 154] on input "0" at bounding box center [262, 161] width 34 height 15
type input "7"
click at [266, 181] on input "0" at bounding box center [262, 188] width 34 height 15
type input "4"
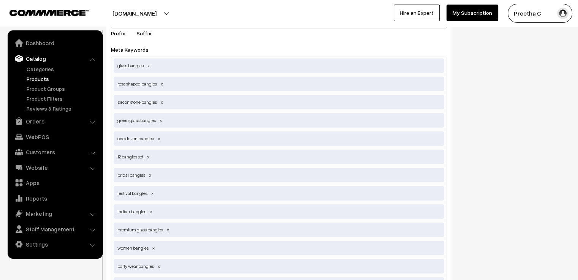
scroll to position [2173, 0]
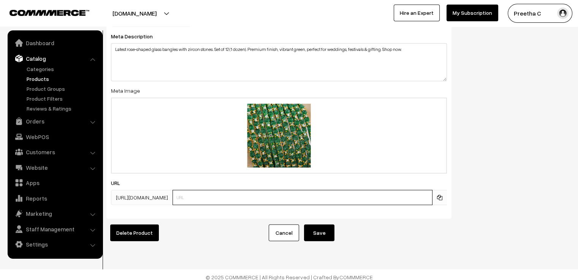
click at [253, 190] on input "text" at bounding box center [303, 197] width 260 height 15
type input "roja"
click at [315, 225] on button "Save" at bounding box center [319, 233] width 30 height 17
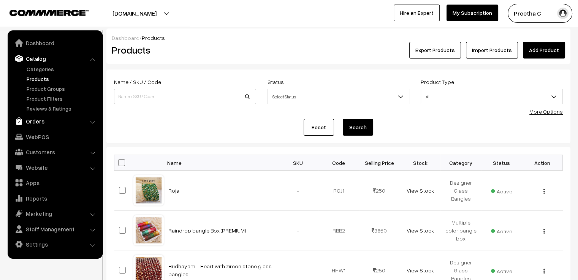
click at [46, 120] on link "Orders" at bounding box center [55, 121] width 90 height 14
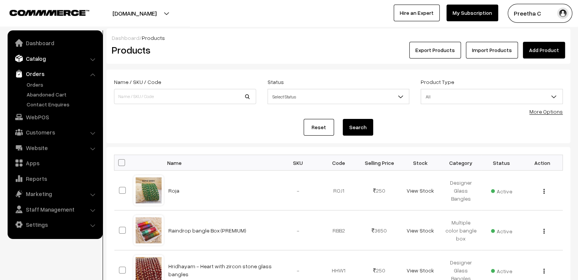
click at [36, 61] on link "Catalog" at bounding box center [55, 59] width 90 height 14
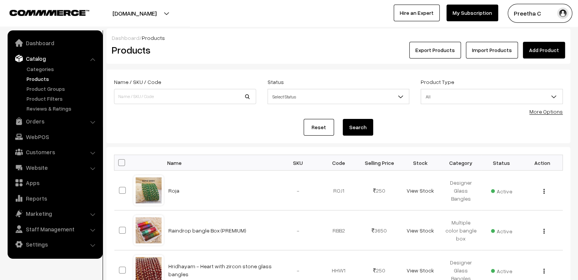
click at [34, 81] on link "Products" at bounding box center [62, 79] width 75 height 8
click at [535, 49] on link "Add Product" at bounding box center [544, 50] width 42 height 17
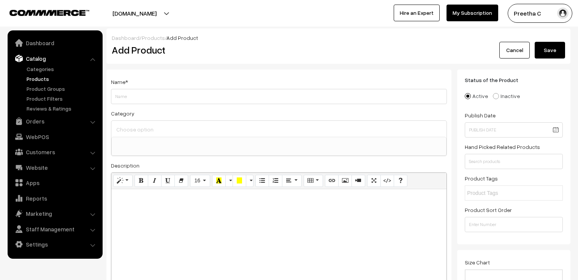
select select
type input "PREMIUM quality raindrop bangles - dark colours (AMI)"
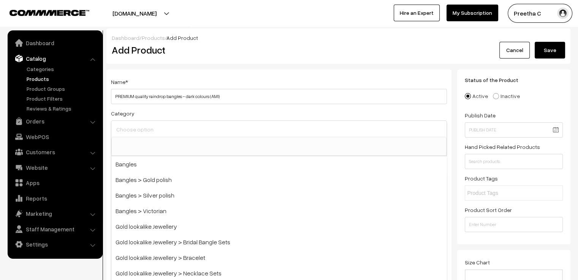
click at [206, 132] on input at bounding box center [278, 129] width 329 height 11
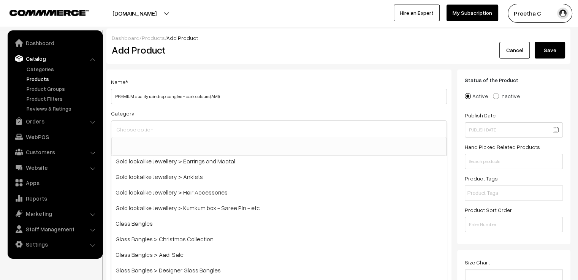
scroll to position [221, 0]
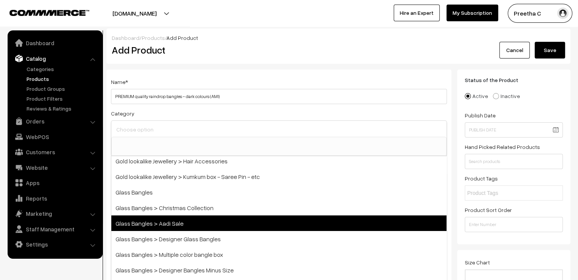
click at [182, 220] on span "Glass Bangles > Aadi Sale" at bounding box center [278, 223] width 335 height 16
select select "27"
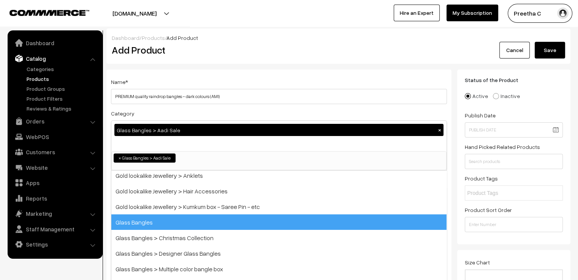
scroll to position [97, 0]
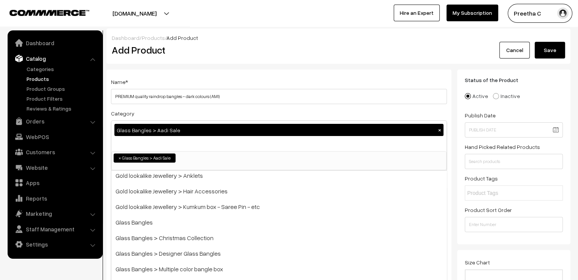
click at [200, 109] on div "Category Glass Bangles > Aadi Sale × Bangles Bangles > Gold polish Bangles > Si…" at bounding box center [279, 140] width 336 height 62
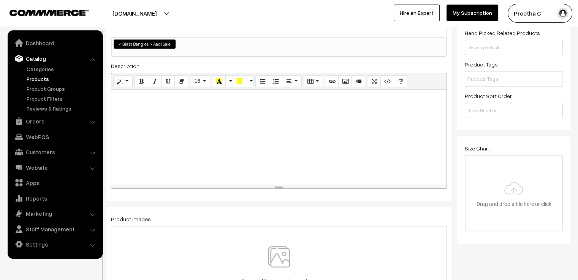
scroll to position [152, 0]
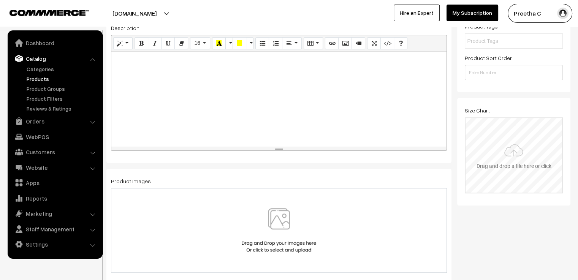
click at [528, 155] on input "file" at bounding box center [514, 155] width 97 height 74
type input "C:\fakepath\size chart new website.jpg"
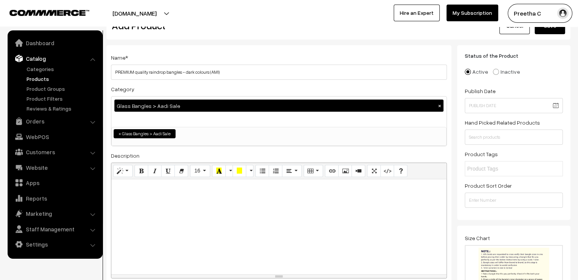
scroll to position [0, 0]
